Goal: Information Seeking & Learning: Learn about a topic

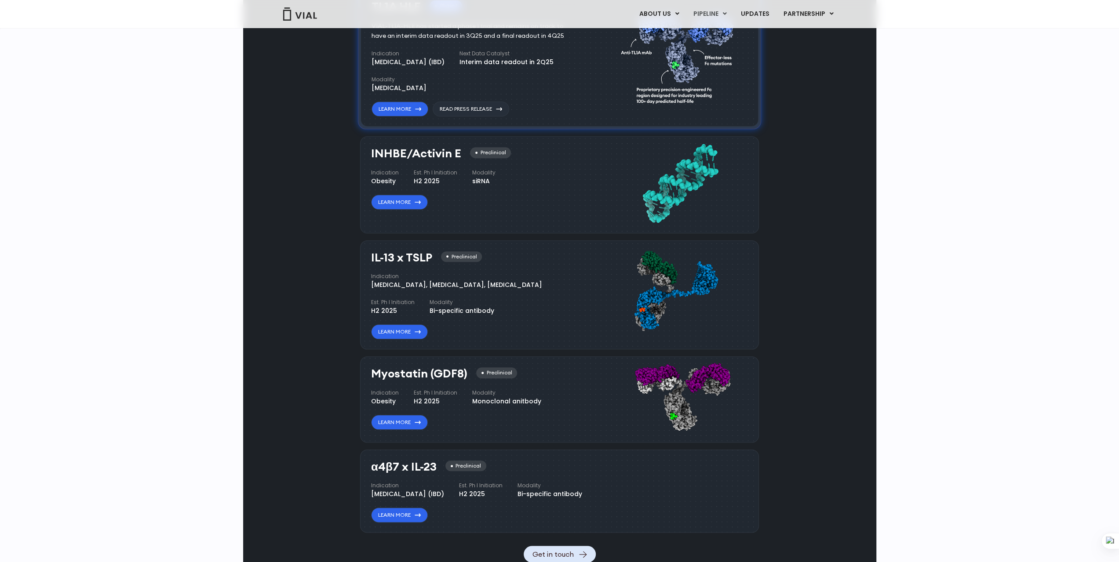
scroll to position [696, 0]
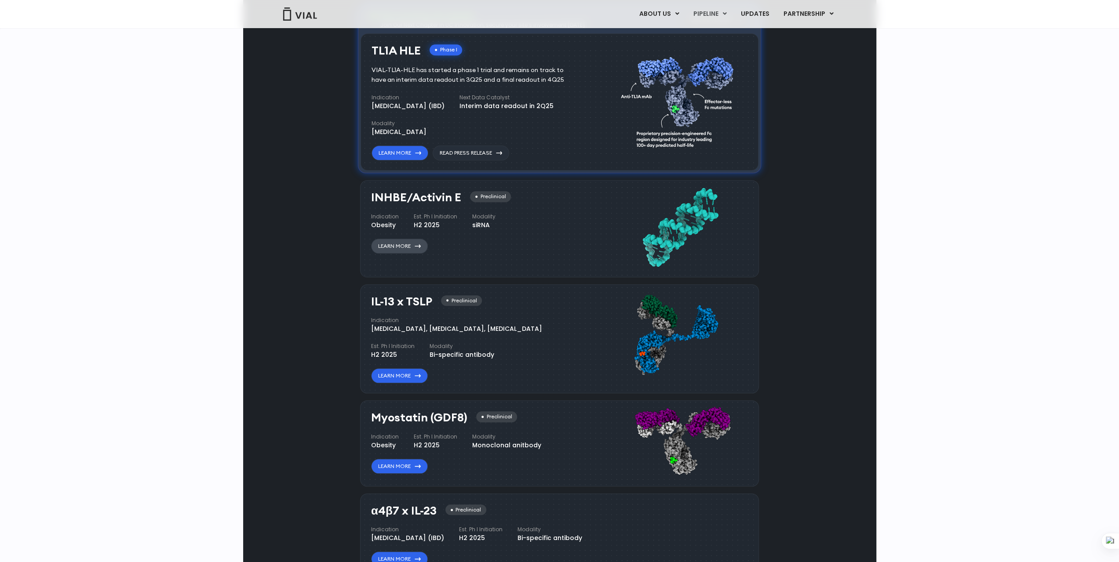
click at [405, 244] on link "Learn More" at bounding box center [399, 246] width 57 height 15
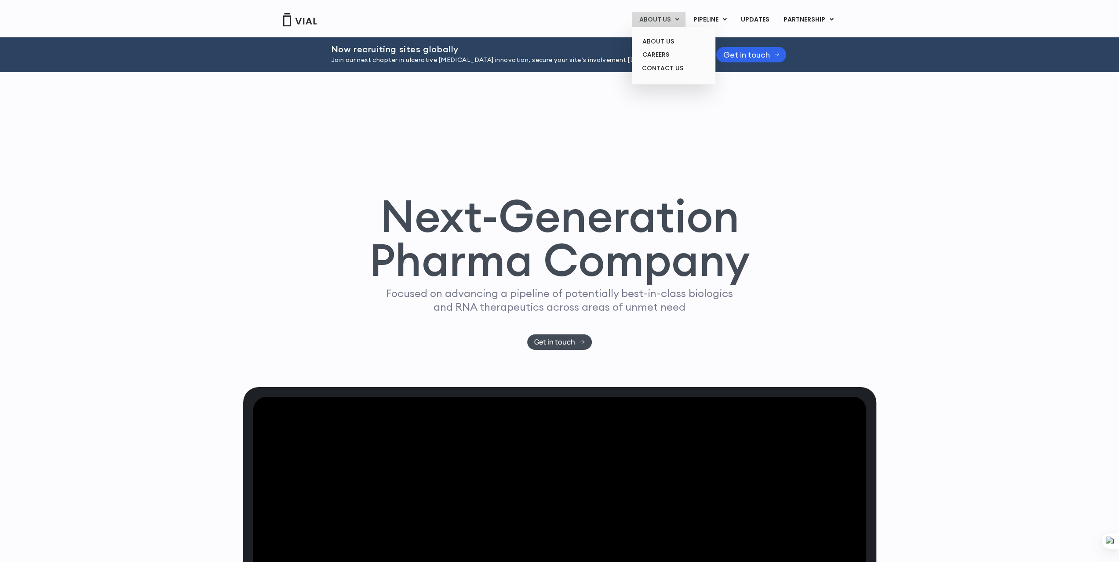
click at [660, 16] on link "ABOUT US" at bounding box center [659, 19] width 54 height 15
click at [661, 43] on link "ABOUT US" at bounding box center [673, 42] width 77 height 14
